Goal: Task Accomplishment & Management: Manage account settings

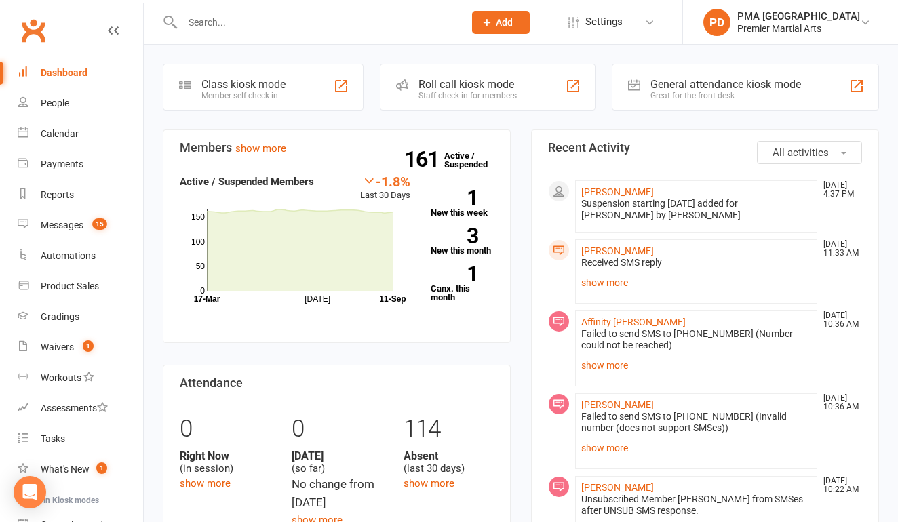
click at [355, 20] on input "text" at bounding box center [316, 22] width 276 height 19
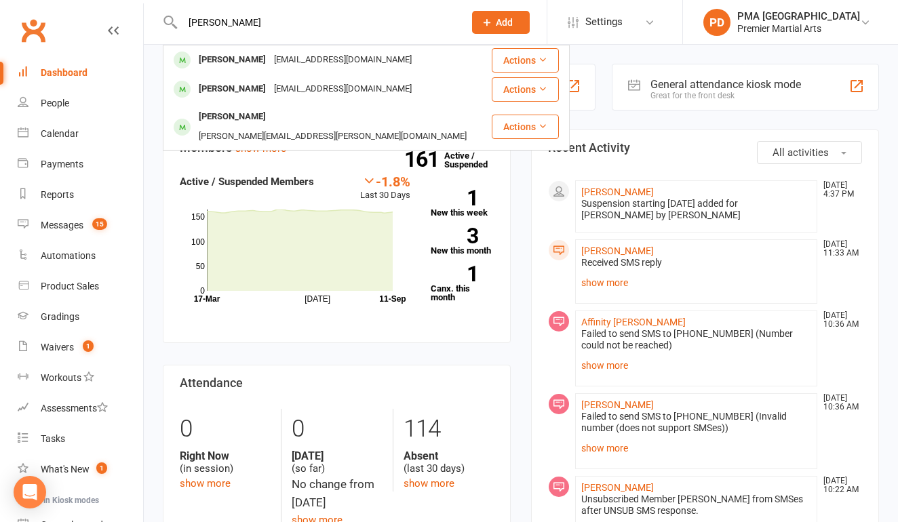
type input "[PERSON_NAME]"
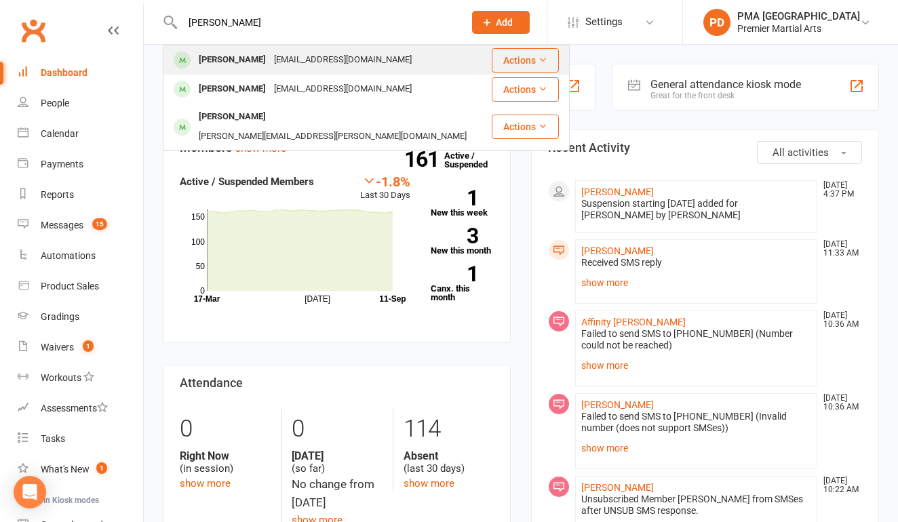
drag, startPoint x: 355, startPoint y: 20, endPoint x: 313, endPoint y: 61, distance: 58.0
click at [313, 61] on div "[EMAIL_ADDRESS][DOMAIN_NAME]" at bounding box center [343, 60] width 146 height 20
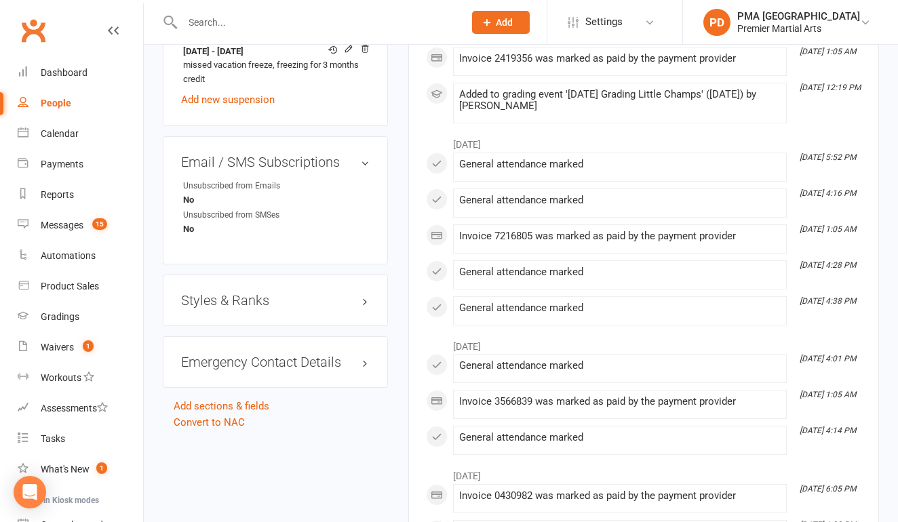
scroll to position [883, 0]
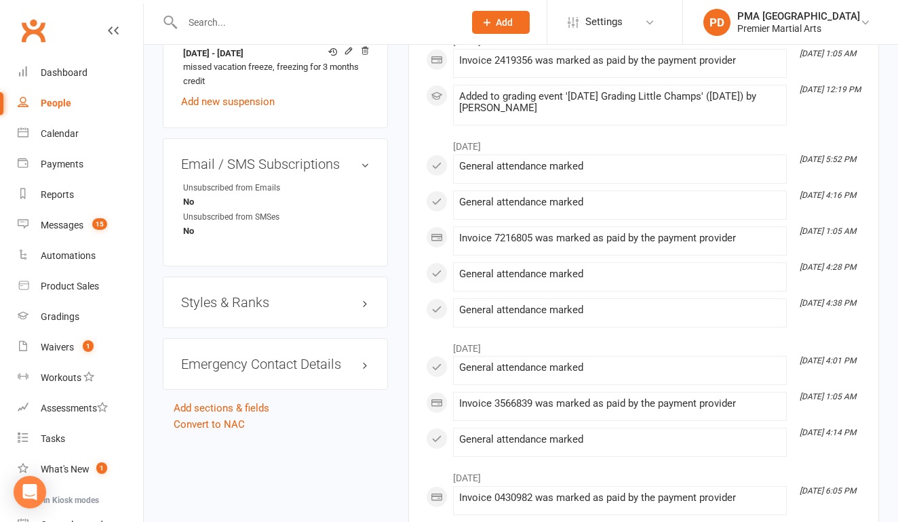
click at [308, 295] on h3 "Styles & Ranks" at bounding box center [275, 302] width 188 height 15
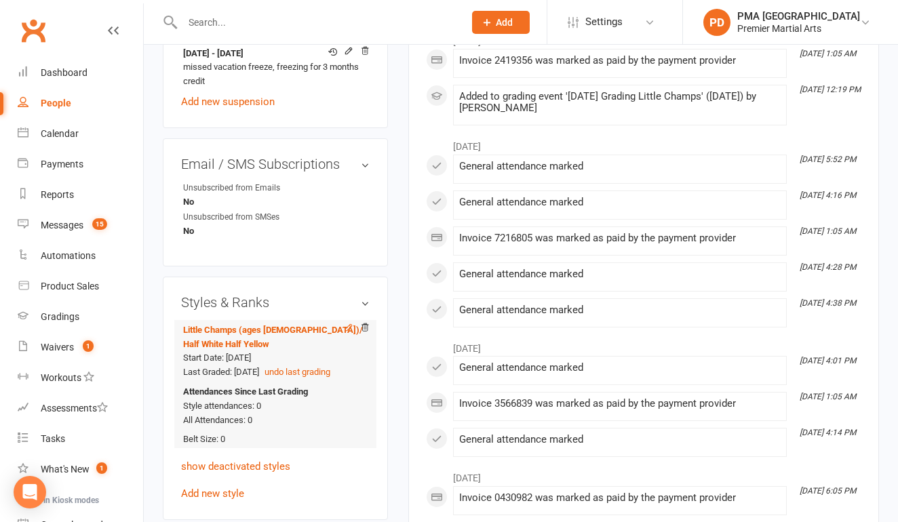
click at [350, 326] on icon at bounding box center [348, 327] width 9 height 9
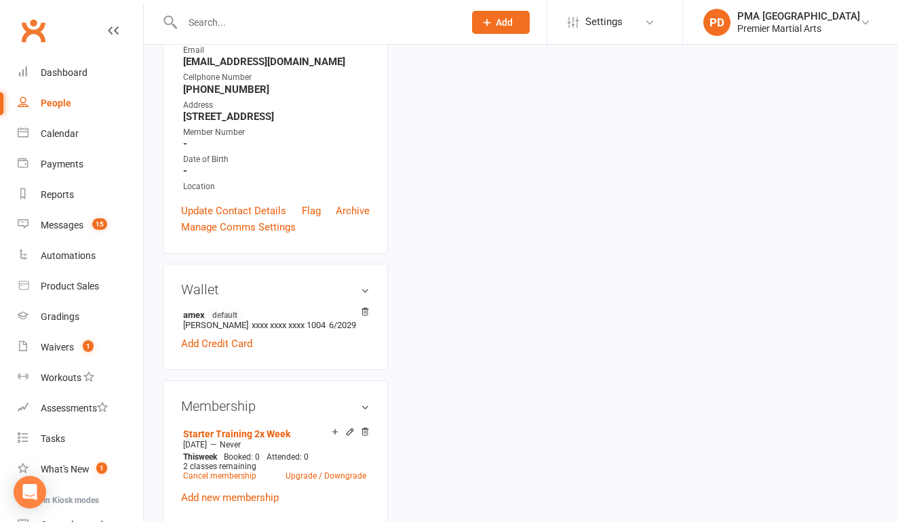
scroll to position [115, 0]
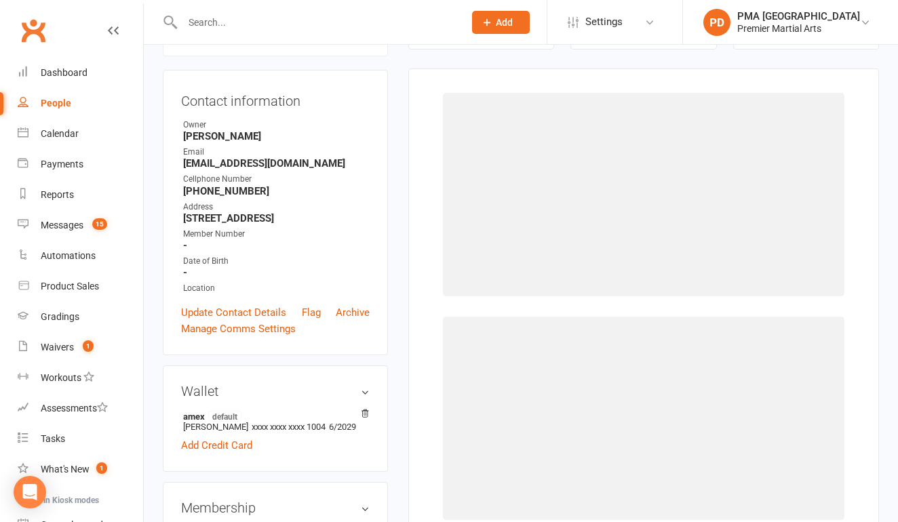
select select "3302"
select select "37485"
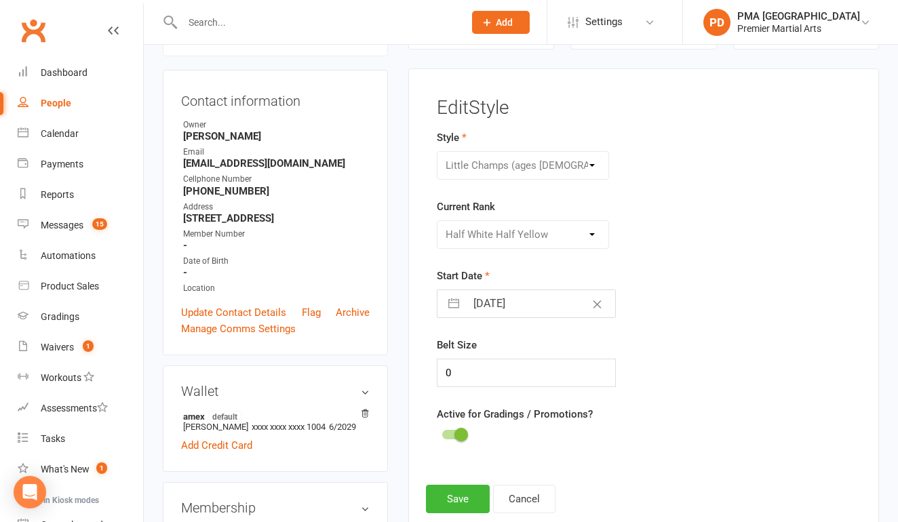
click at [526, 231] on div "Please Select Starting Rank White White w/ Yellow Stripe Half White Half Yellow…" at bounding box center [523, 234] width 172 height 28
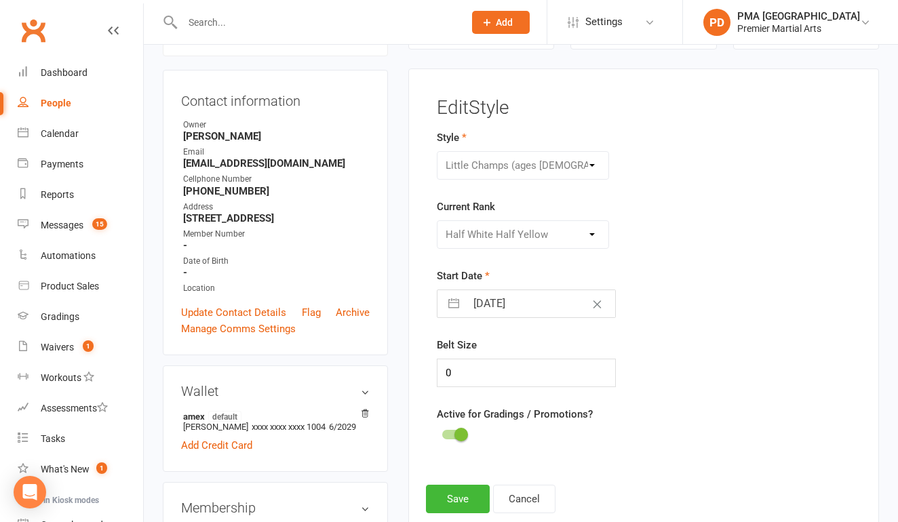
click at [526, 231] on div "Please Select Starting Rank White White w/ Yellow Stripe Half White Half Yellow…" at bounding box center [523, 234] width 172 height 28
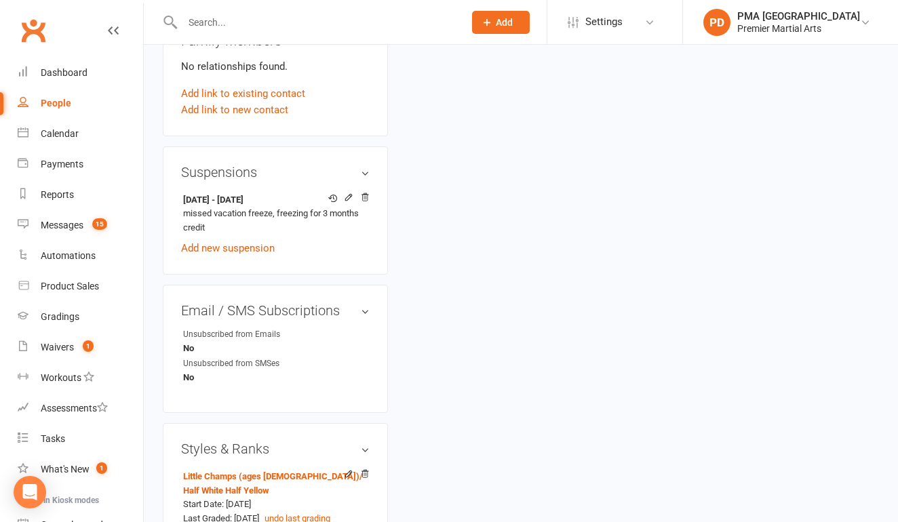
scroll to position [812, 0]
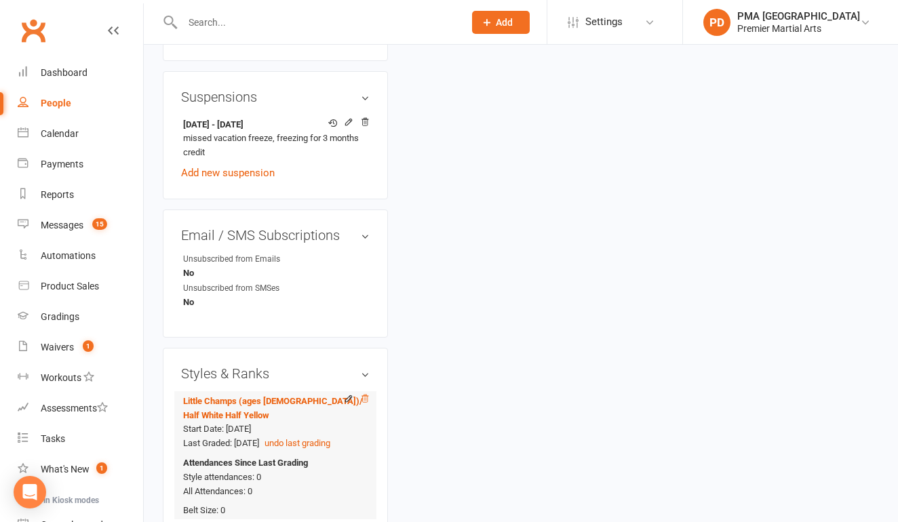
click at [367, 397] on icon at bounding box center [364, 398] width 7 height 7
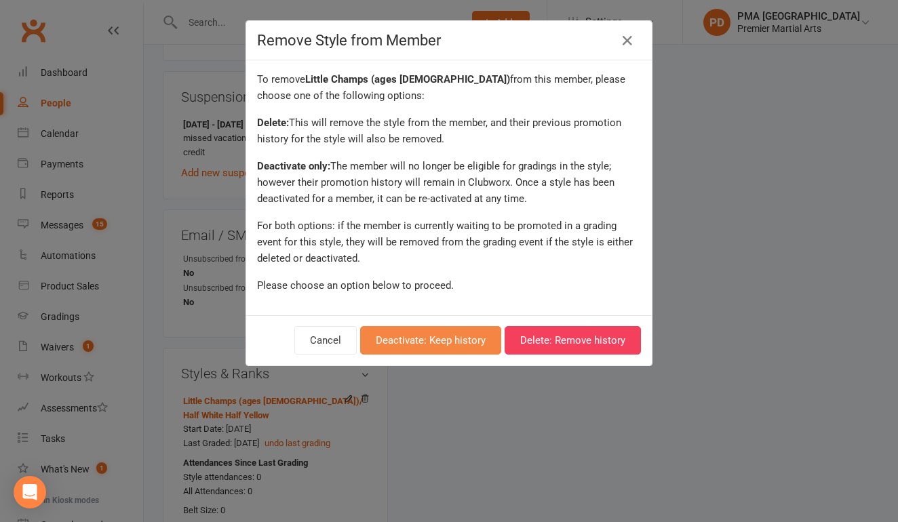
click at [464, 342] on button "Deactivate: Keep history" at bounding box center [430, 340] width 141 height 28
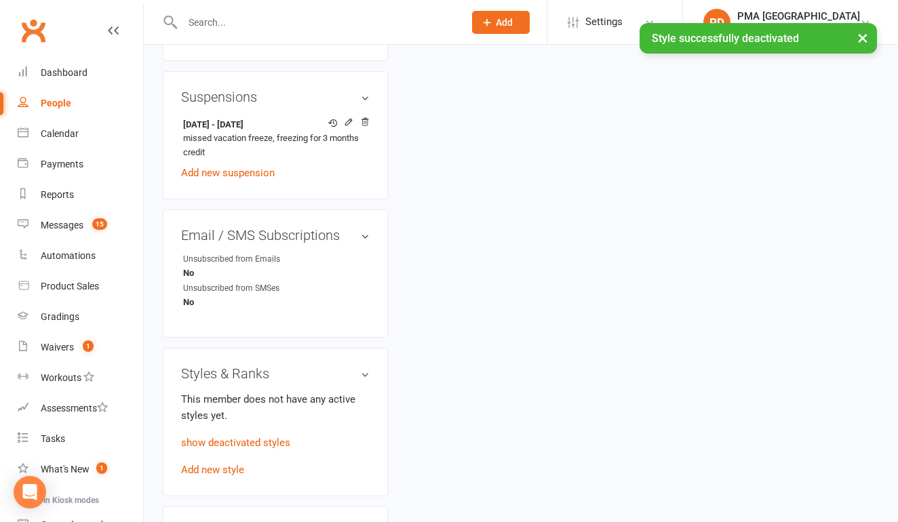
scroll to position [899, 0]
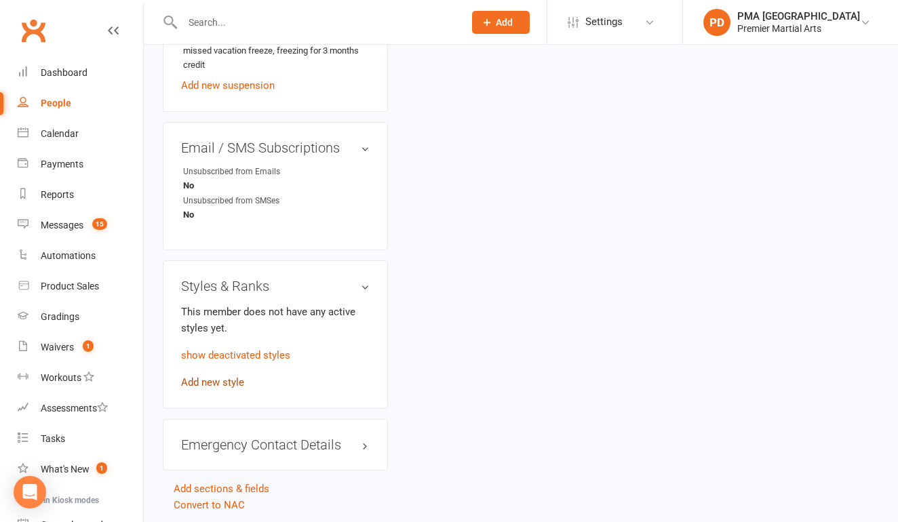
click at [231, 384] on link "Add new style" at bounding box center [212, 382] width 63 height 12
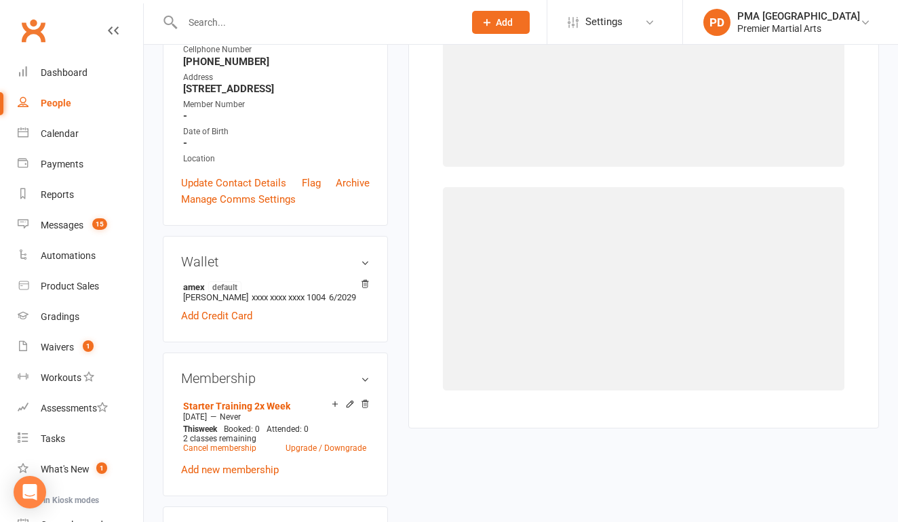
scroll to position [115, 0]
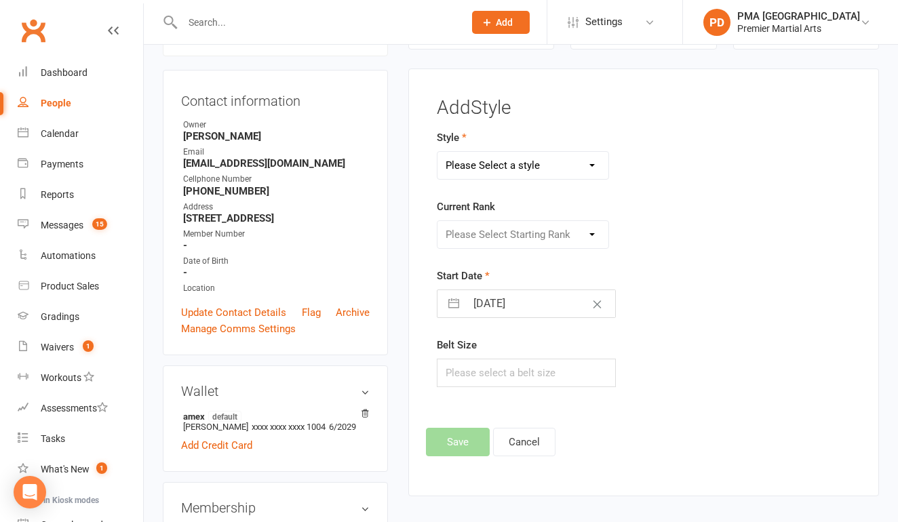
select select "3302"
select select "37487"
click at [510, 376] on input "text" at bounding box center [526, 373] width 179 height 28
type input "0"
click at [457, 441] on button "Save" at bounding box center [458, 442] width 64 height 28
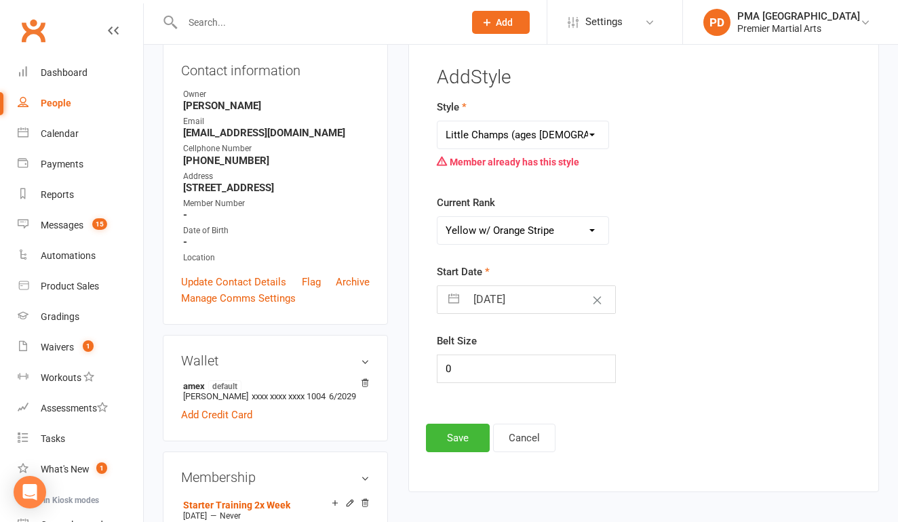
scroll to position [153, 0]
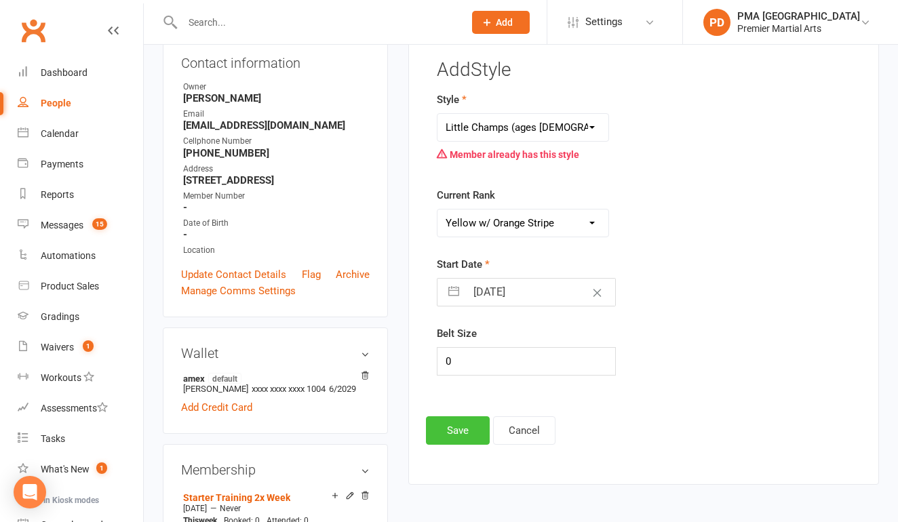
click at [468, 418] on button "Save" at bounding box center [458, 430] width 64 height 28
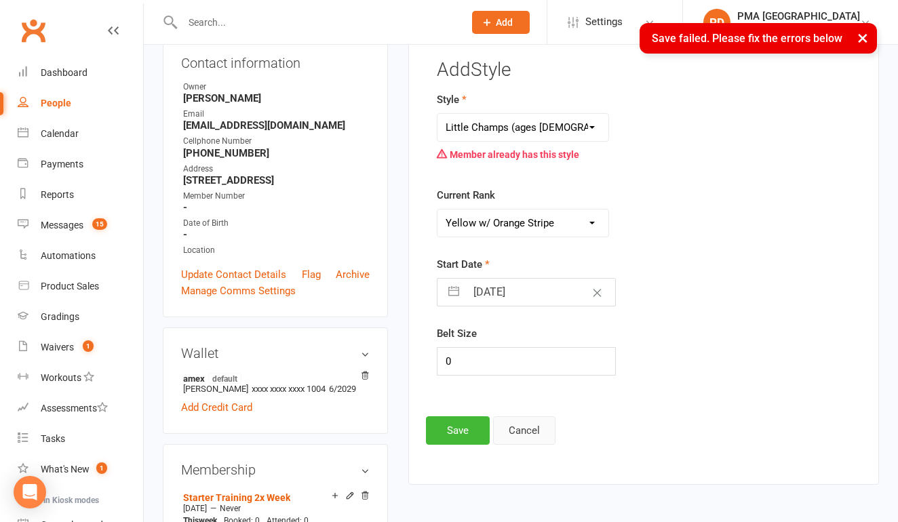
click at [517, 428] on button "Cancel" at bounding box center [524, 430] width 62 height 28
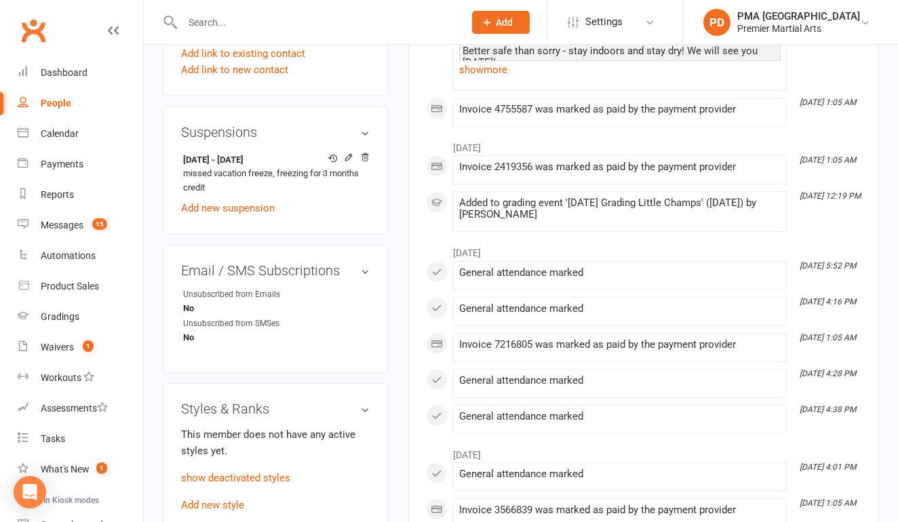
scroll to position [882, 0]
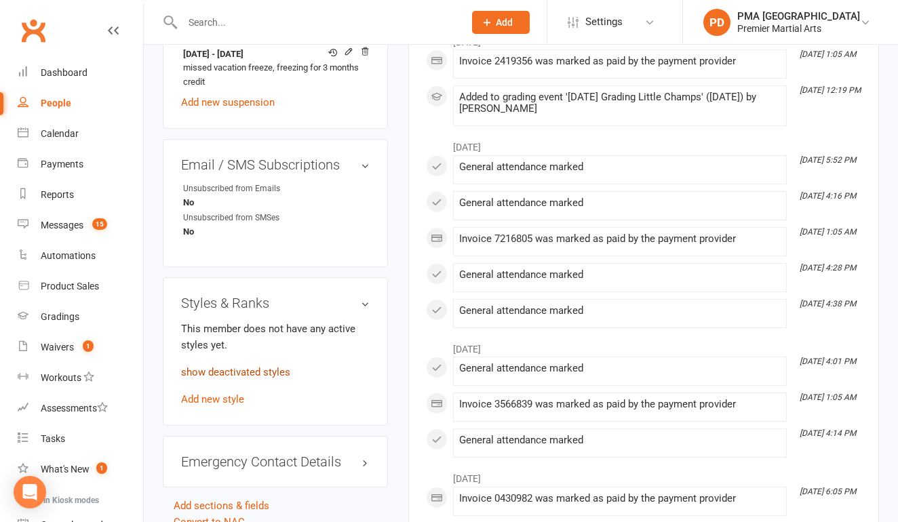
click at [231, 372] on link "show deactivated styles" at bounding box center [235, 372] width 109 height 12
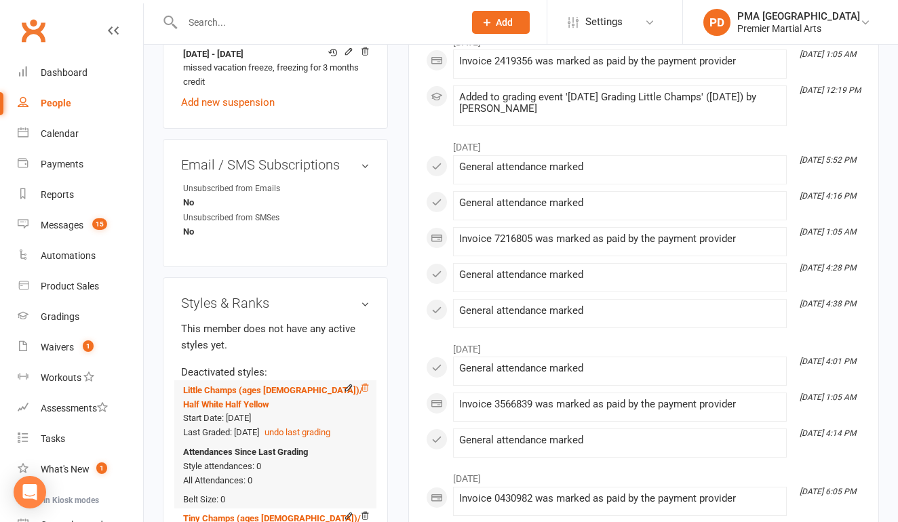
click at [365, 388] on icon at bounding box center [364, 387] width 9 height 9
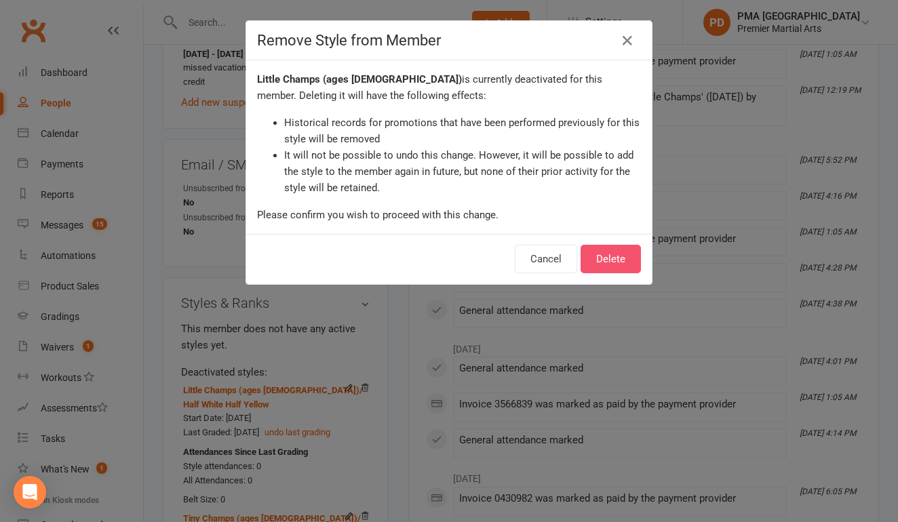
click at [627, 258] on button "Delete" at bounding box center [610, 259] width 60 height 28
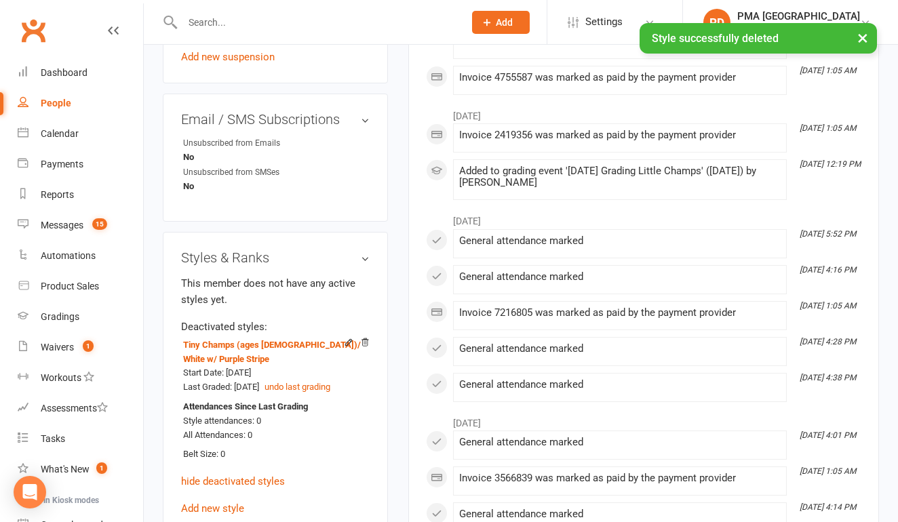
scroll to position [945, 0]
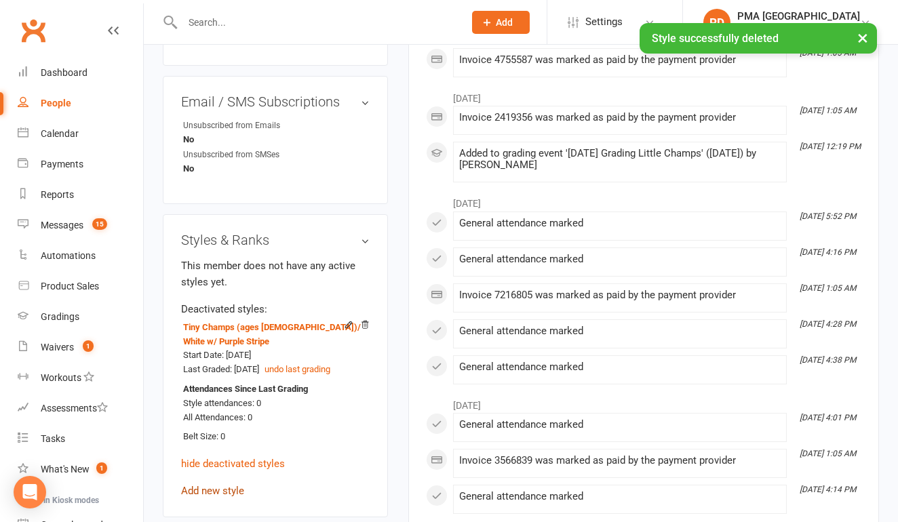
click at [214, 485] on link "Add new style" at bounding box center [212, 491] width 63 height 12
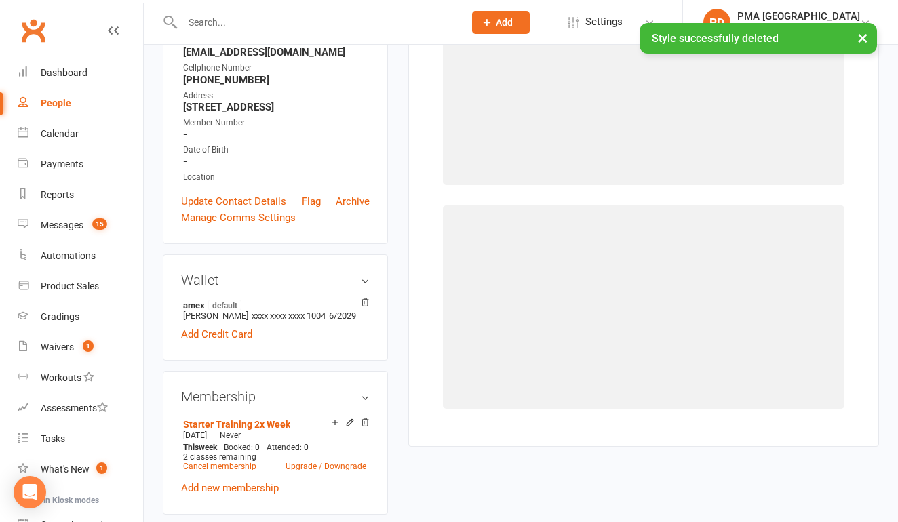
scroll to position [115, 0]
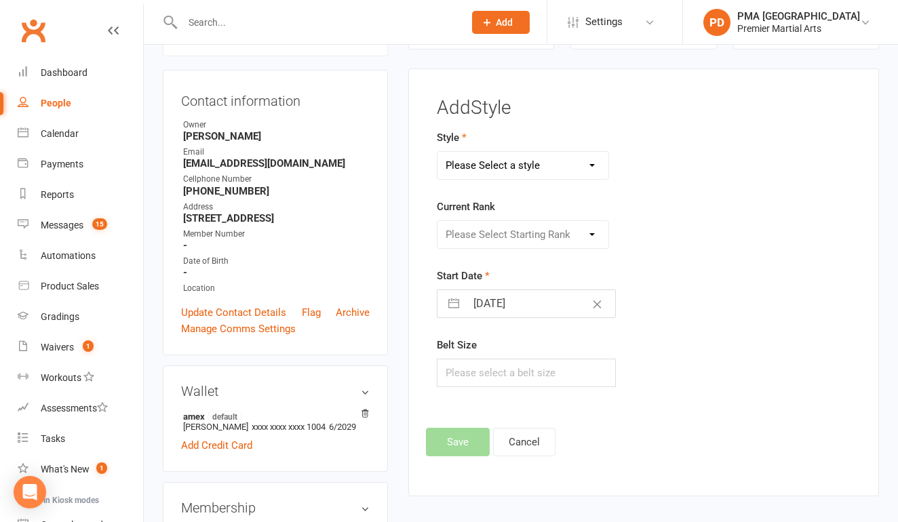
select select "3302"
select select "37487"
click at [513, 365] on input "text" at bounding box center [526, 373] width 179 height 28
type input "0"
click at [466, 443] on button "Save" at bounding box center [458, 442] width 64 height 28
